Goal: Task Accomplishment & Management: Manage account settings

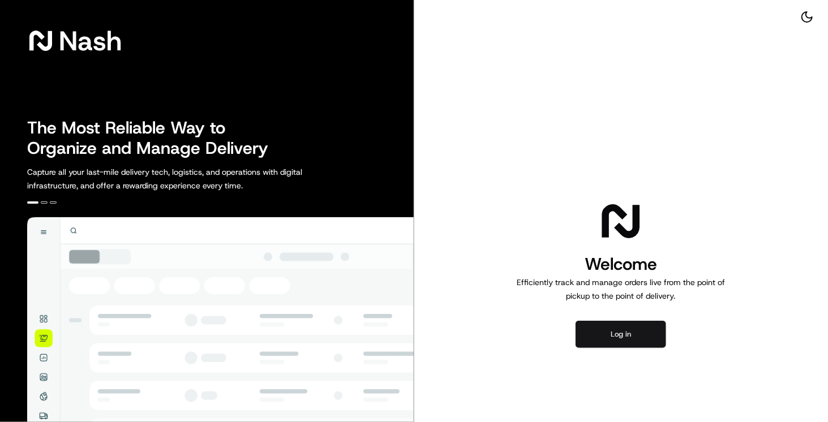
click at [614, 332] on button "Log in" at bounding box center [620, 334] width 91 height 27
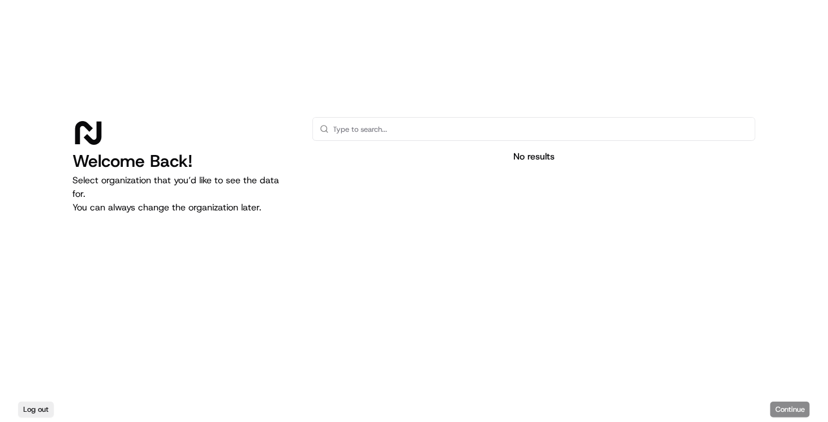
click at [166, 186] on p "Select organization that you’d like to see the data for. You can always change …" at bounding box center [183, 194] width 222 height 41
click at [371, 144] on div "No results" at bounding box center [533, 234] width 443 height 235
click at [380, 124] on input "text" at bounding box center [540, 129] width 415 height 23
type input "walmart"
click at [322, 127] on icon at bounding box center [324, 128] width 9 height 9
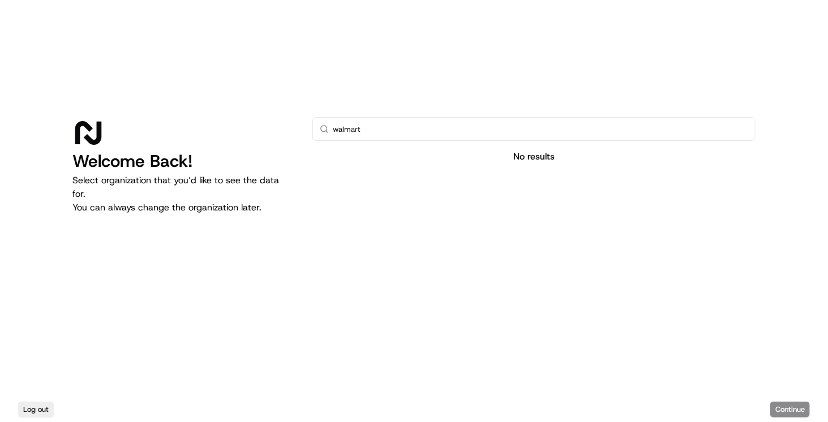
click at [322, 127] on icon at bounding box center [324, 128] width 9 height 9
click at [534, 154] on div "No results" at bounding box center [533, 157] width 443 height 14
click at [533, 154] on div "No results" at bounding box center [533, 157] width 443 height 14
click at [790, 409] on div "Log out Continue" at bounding box center [414, 409] width 828 height 25
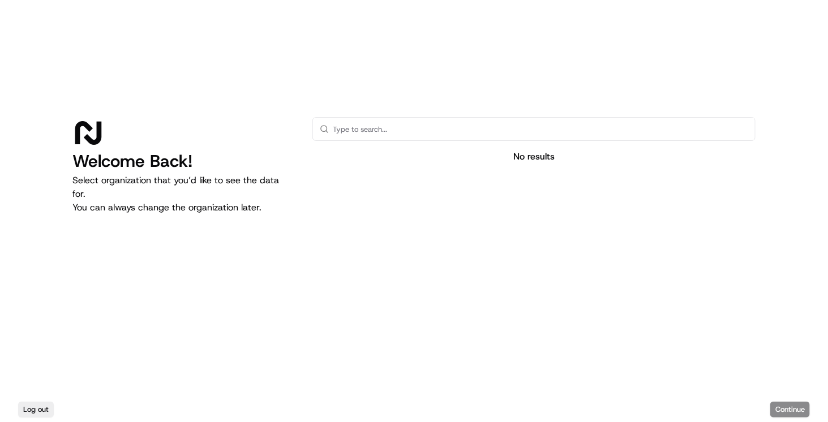
click at [153, 174] on p "Select organization that you’d like to see the data for. You can always change …" at bounding box center [183, 194] width 222 height 41
click at [424, 141] on div "No results" at bounding box center [533, 234] width 443 height 235
click at [420, 130] on input "text" at bounding box center [540, 129] width 415 height 23
click at [333, 132] on input "Walmart" at bounding box center [540, 129] width 415 height 23
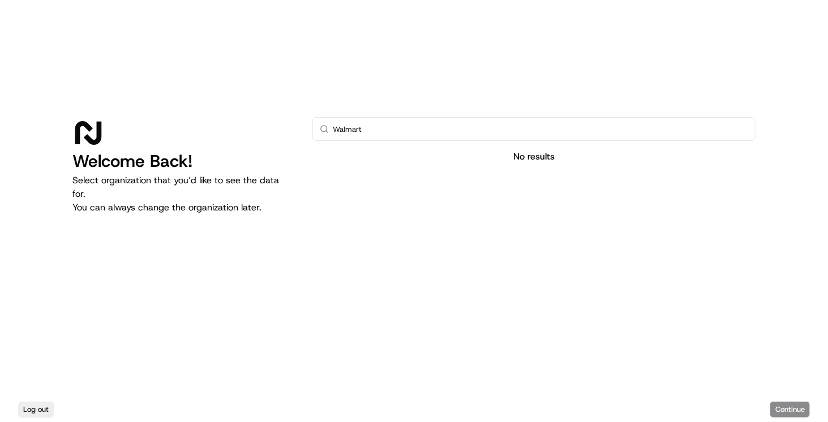
click at [333, 132] on input "Walmart" at bounding box center [540, 129] width 415 height 23
type input "Walmart"
